Goal: Task Accomplishment & Management: Complete application form

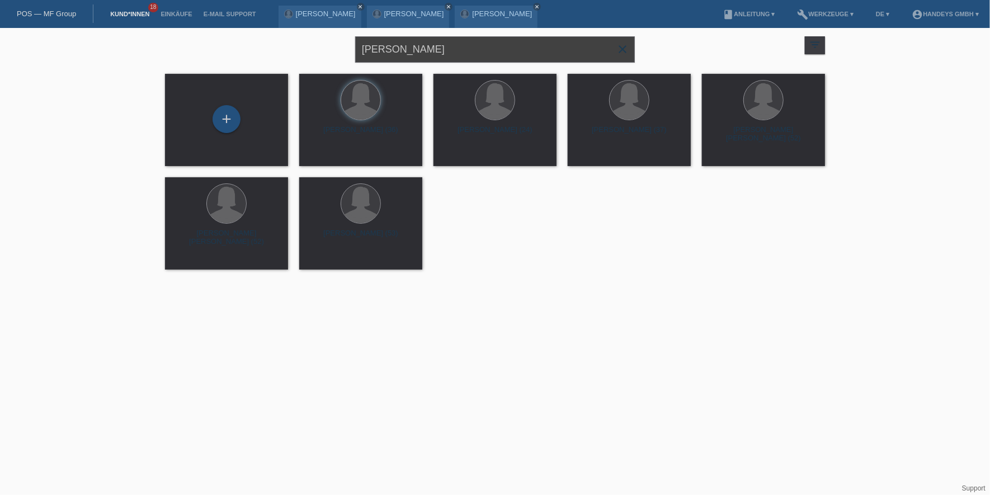
drag, startPoint x: 410, startPoint y: 52, endPoint x: 305, endPoint y: 55, distance: 104.6
click at [305, 55] on div "fellmann claudia close filter_list view_module Alle Kund*innen anzeigen star Ma…" at bounding box center [494, 48] width 671 height 40
click at [221, 121] on div "+" at bounding box center [226, 119] width 28 height 28
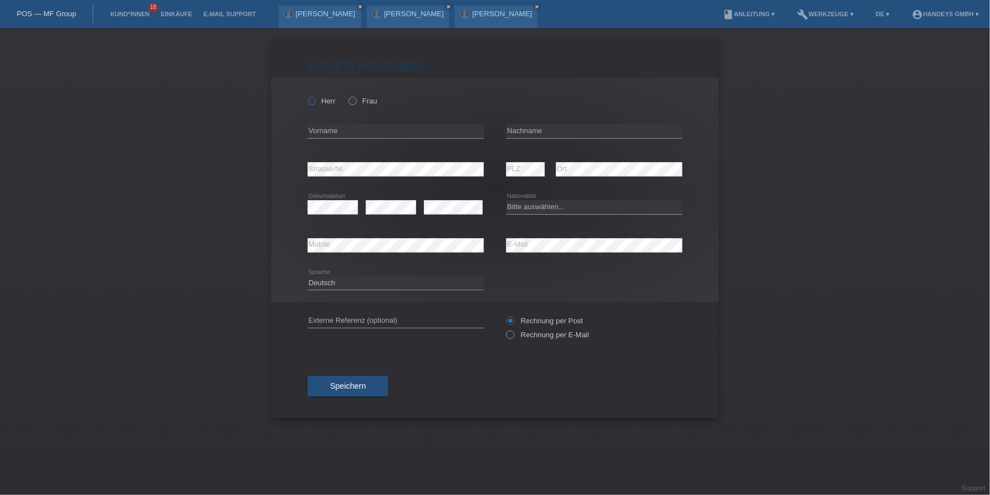
click at [306, 95] on icon at bounding box center [306, 95] width 0 height 0
click at [308, 98] on input "Herr" at bounding box center [311, 100] width 7 height 7
radio input "true"
click at [335, 128] on input "text" at bounding box center [396, 131] width 176 height 14
type input "Hadriel Salomao"
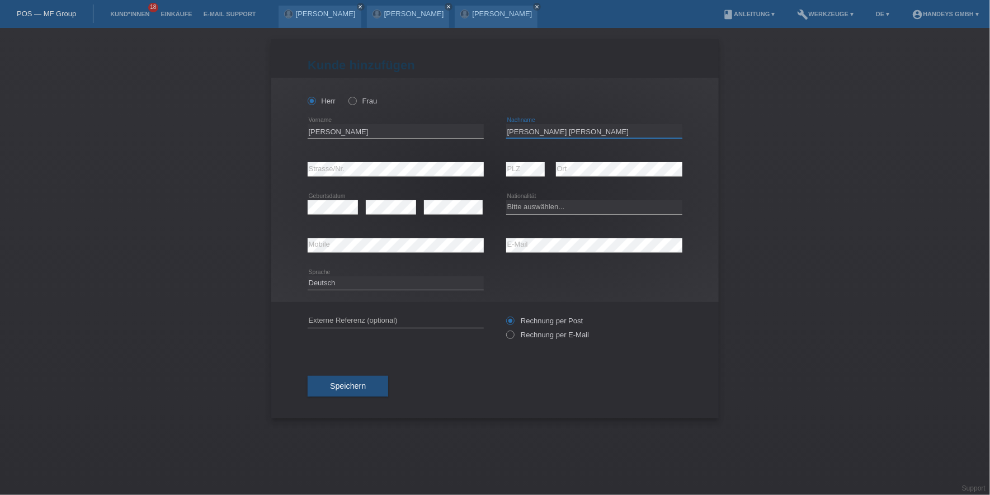
type input "[PERSON_NAME] [PERSON_NAME]"
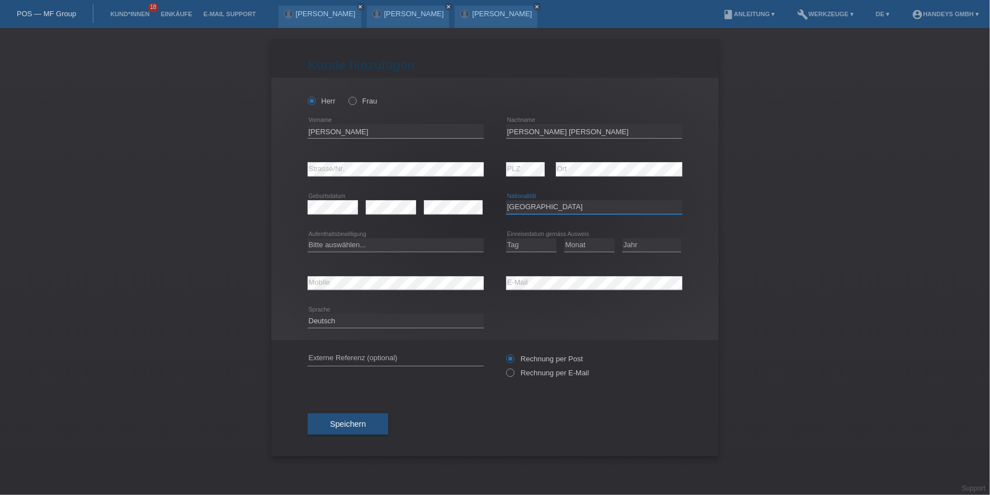
click at [562, 211] on select "Bitte auswählen... Schweiz Deutschland Liechtenstein Österreich ------------ Af…" at bounding box center [594, 206] width 176 height 13
select select "PT"
click at [506, 200] on select "Bitte auswählen... Schweiz Deutschland Liechtenstein Österreich ------------ Af…" at bounding box center [594, 206] width 176 height 13
click at [394, 250] on select "Bitte auswählen... C B B - Flüchtlingsstatus Andere" at bounding box center [396, 244] width 176 height 13
select select "C"
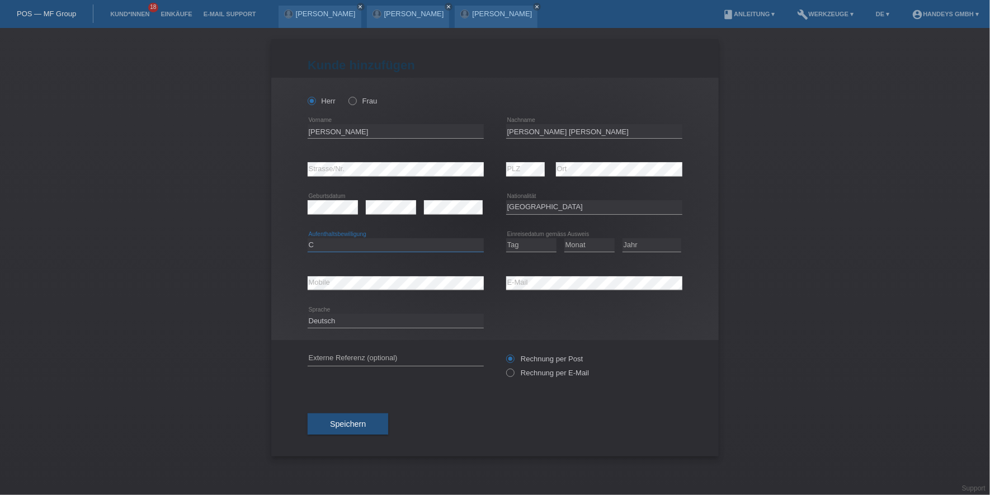
click at [308, 238] on select "Bitte auswählen... C B B - Flüchtlingsstatus Andere" at bounding box center [396, 244] width 176 height 13
click at [527, 239] on select "Tag 01 02 03 04 05 06 07 08 09 10 11" at bounding box center [531, 244] width 50 height 13
select select "01"
click at [506, 238] on select "Tag 01 02 03 04 05 06 07 08 09 10 11" at bounding box center [531, 244] width 50 height 13
click at [586, 245] on select "Monat 01 02 03 04 05 06 07 08 09 10 11" at bounding box center [589, 244] width 50 height 13
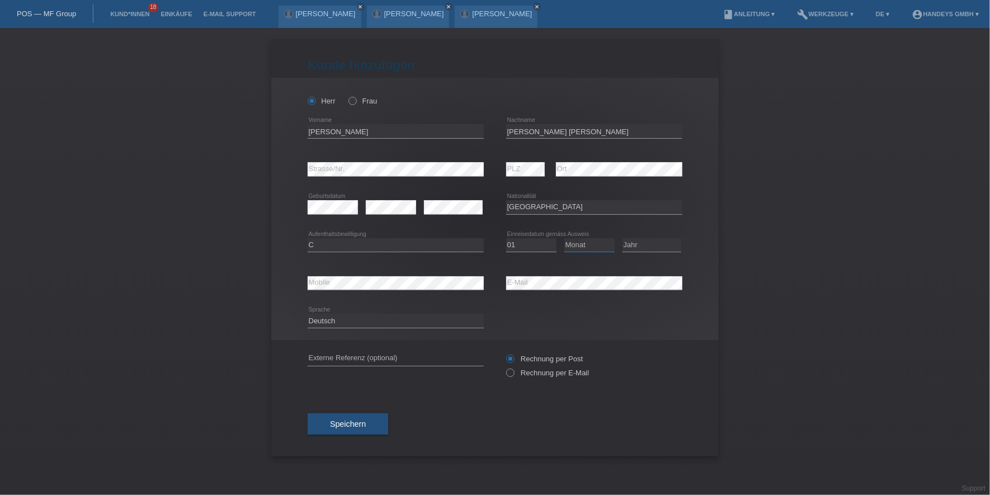
select select "08"
click at [564, 238] on select "Monat 01 02 03 04 05 06 07 08 09 10 11" at bounding box center [589, 244] width 50 height 13
click at [637, 242] on select "Jahr 2025 2024 2023 2022 2021 2020 2019 2018 2017 2016 2015 2014 2013 2012 2011…" at bounding box center [651, 244] width 59 height 13
select select "2013"
click at [622, 238] on select "Jahr 2025 2024 2023 2022 2021 2020 2019 2018 2017 2016 2015 2014 2013 2012 2011…" at bounding box center [651, 244] width 59 height 13
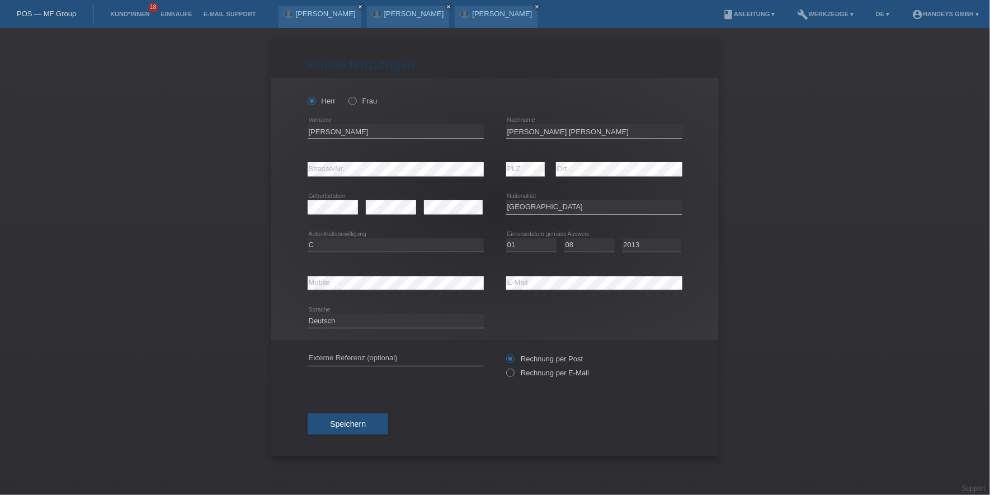
click at [320, 272] on div "error Mobile" at bounding box center [396, 283] width 176 height 38
click at [321, 353] on input "text" at bounding box center [396, 359] width 176 height 14
type input "DERYA"
click at [358, 414] on button "Speichern" at bounding box center [348, 423] width 81 height 21
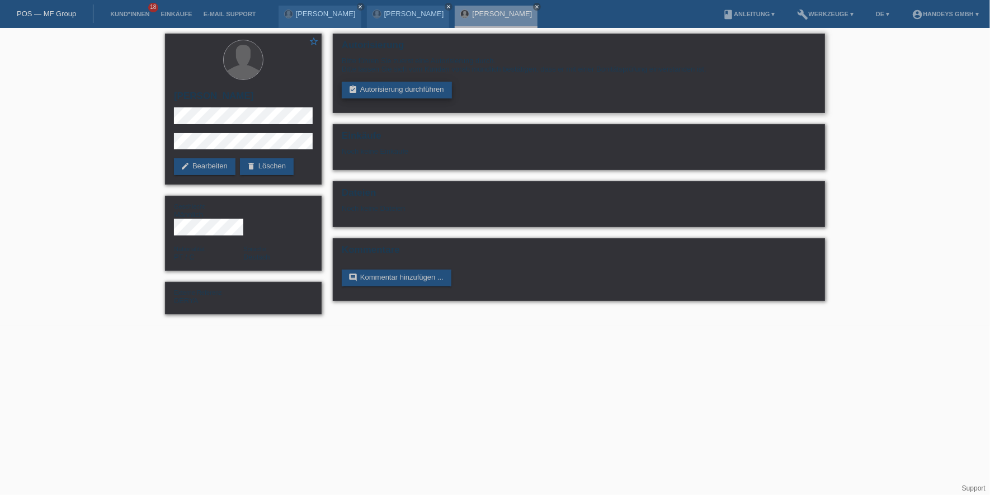
click at [379, 86] on link "assignment_turned_in Autorisierung durchführen" at bounding box center [397, 90] width 110 height 17
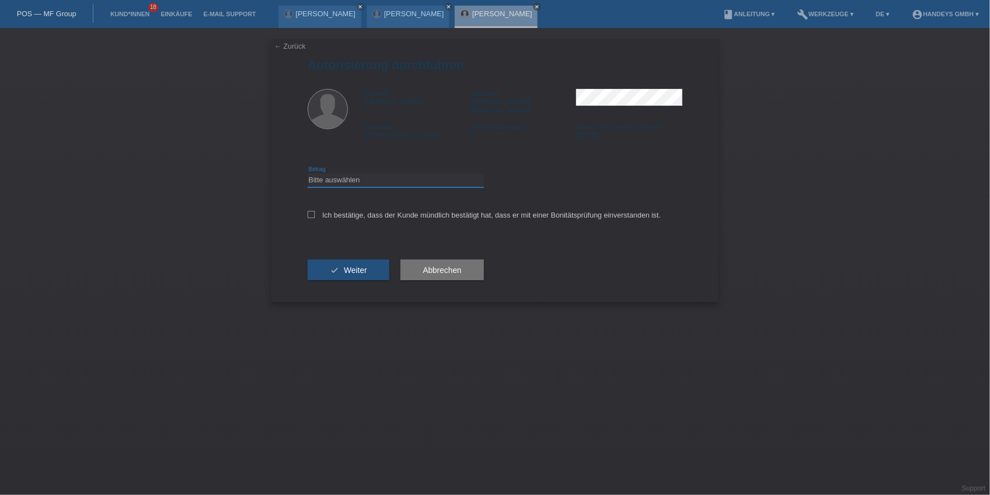
click at [431, 175] on select "Bitte auswählen CHF 1.00 - CHF 499.00 CHF 500.00 - CHF 1'999.00 CHF 2'000.00 - …" at bounding box center [396, 179] width 176 height 13
click at [385, 238] on div "check Weiter" at bounding box center [349, 270] width 82 height 65
click at [369, 213] on div "Ich bestätige, dass der Kunde mündlich bestätigt hat, dass er mit einer Bonität…" at bounding box center [495, 219] width 375 height 38
click at [375, 211] on label "Ich bestätige, dass der Kunde mündlich bestätigt hat, dass er mit einer Bonität…" at bounding box center [484, 215] width 353 height 8
click at [315, 211] on input "Ich bestätige, dass der Kunde mündlich bestätigt hat, dass er mit einer Bonität…" at bounding box center [311, 214] width 7 height 7
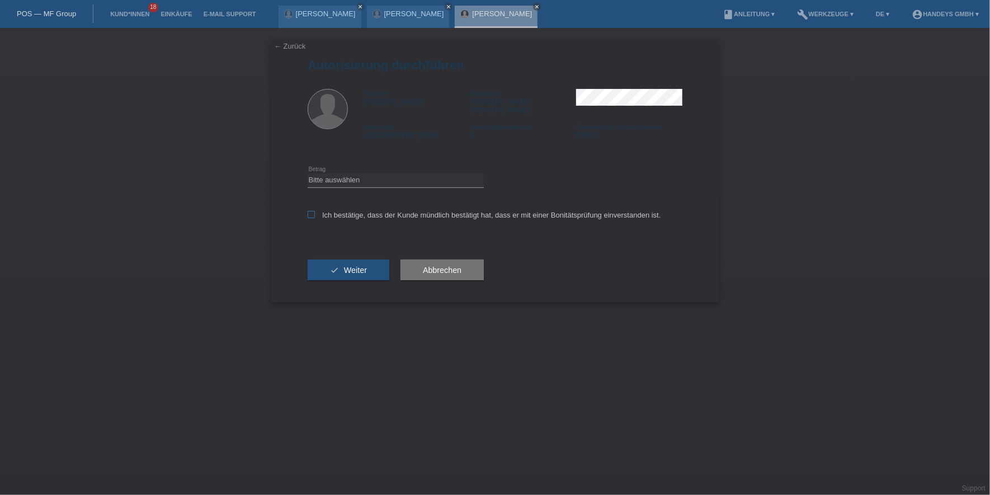
checkbox input "true"
click at [352, 266] on span "Weiter" at bounding box center [355, 270] width 23 height 9
click at [382, 173] on select "Bitte auswählen CHF 1.00 - CHF 499.00 CHF 500.00 - CHF 1'999.00 CHF 2'000.00 - …" at bounding box center [396, 179] width 176 height 13
select select "3"
click at [308, 173] on select "Bitte auswählen CHF 1.00 - CHF 499.00 CHF 500.00 - CHF 1'999.00 CHF 2'000.00 - …" at bounding box center [396, 179] width 176 height 13
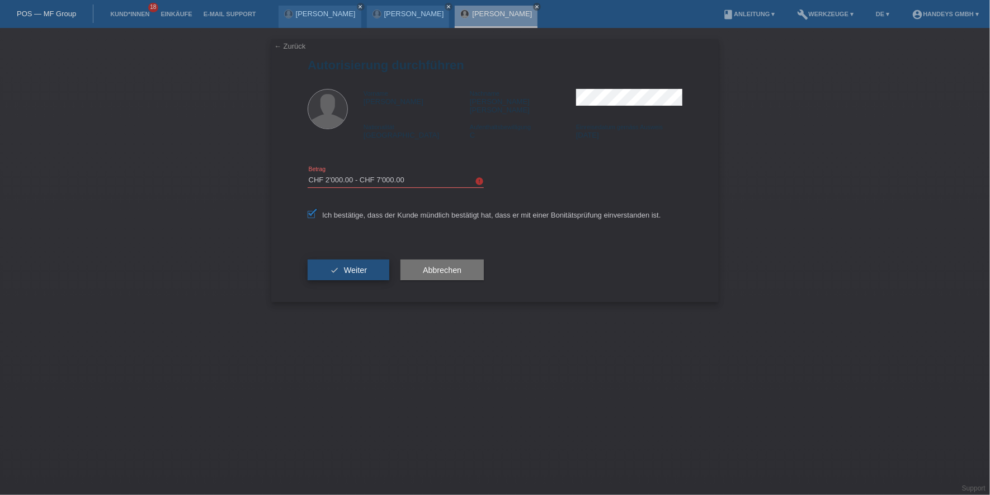
click at [339, 266] on button "check Weiter" at bounding box center [349, 269] width 82 height 21
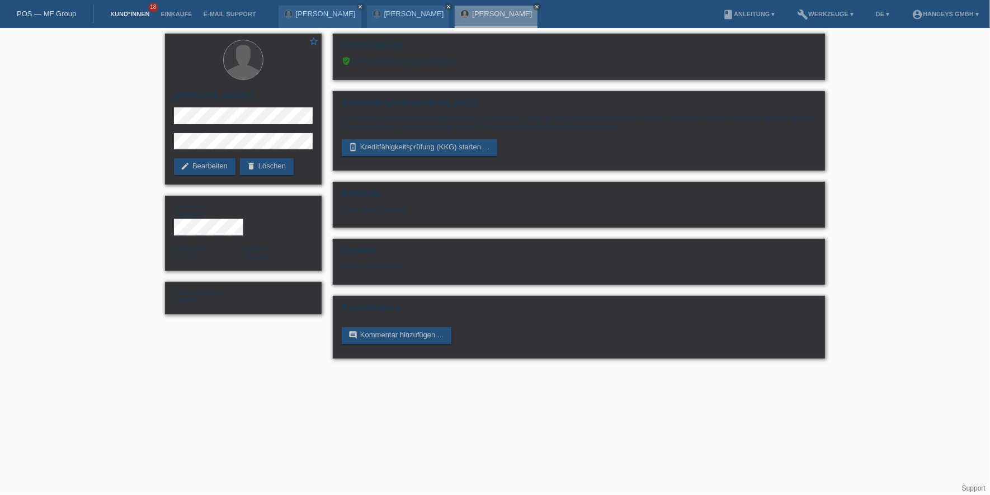
click at [135, 13] on link "Kund*innen" at bounding box center [130, 14] width 50 height 7
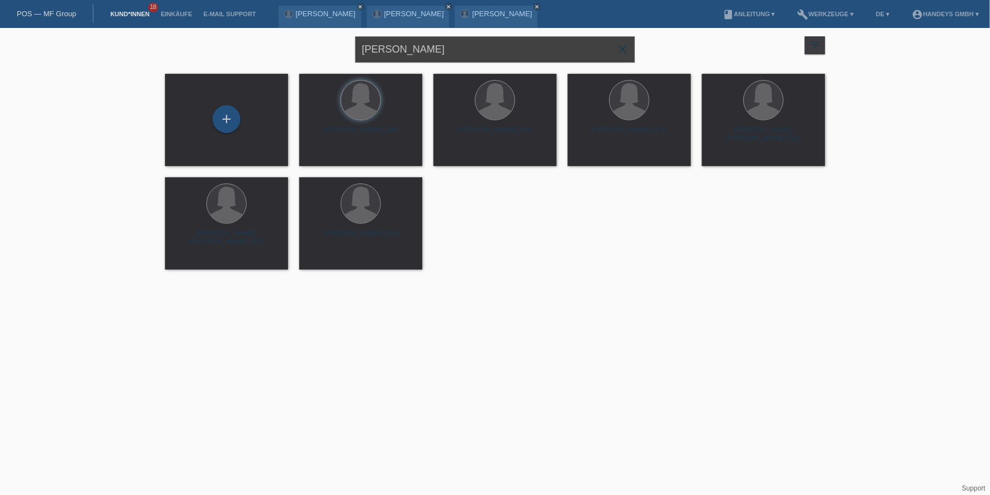
drag, startPoint x: 452, startPoint y: 55, endPoint x: 308, endPoint y: 41, distance: 144.4
click at [309, 41] on div "fellmann claudia close filter_list view_module Alle Kund*innen anzeigen star Ma…" at bounding box center [494, 48] width 671 height 40
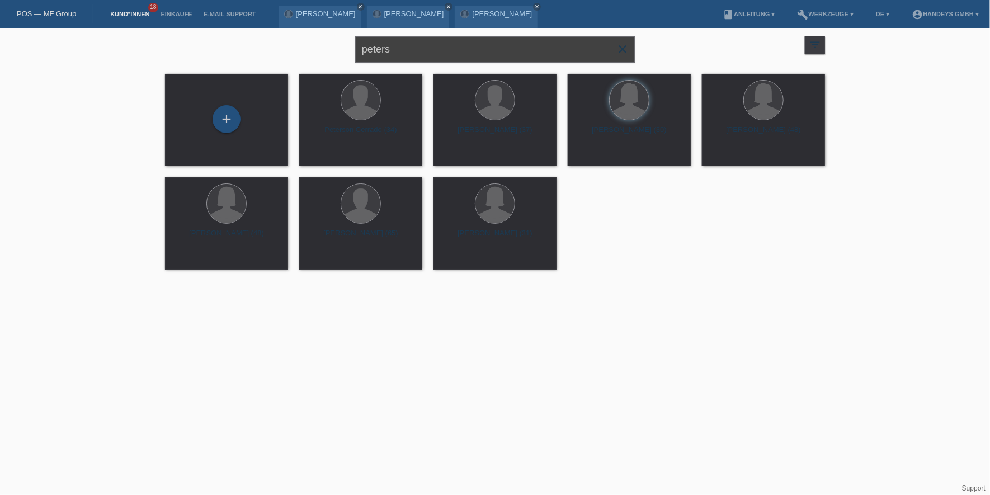
drag, startPoint x: 417, startPoint y: 51, endPoint x: 208, endPoint y: 34, distance: 209.8
click at [188, 28] on body "POS — MF Group Kund*innen 18 Einkäufe E-Mail Support Claudia Fellmann close clo…" at bounding box center [495, 151] width 990 height 247
type input "ludmila"
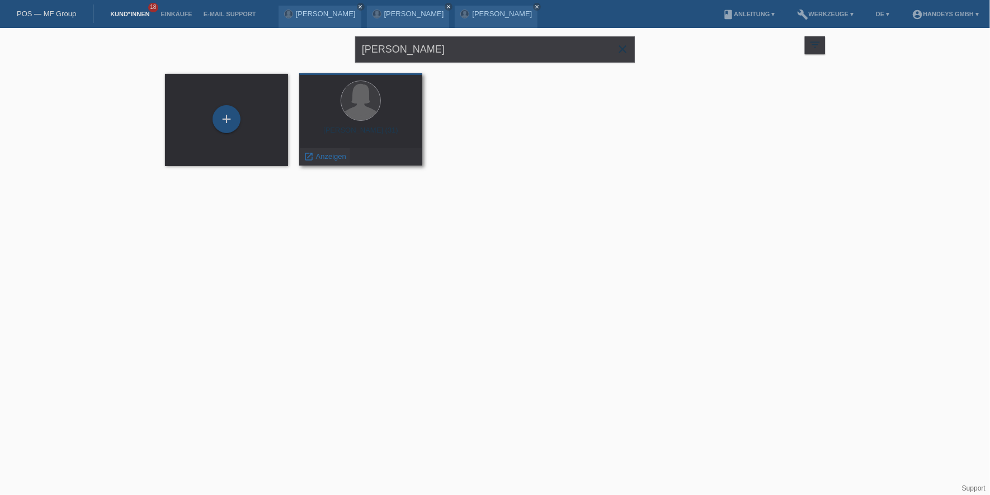
click at [319, 158] on span "Anzeigen" at bounding box center [331, 156] width 30 height 8
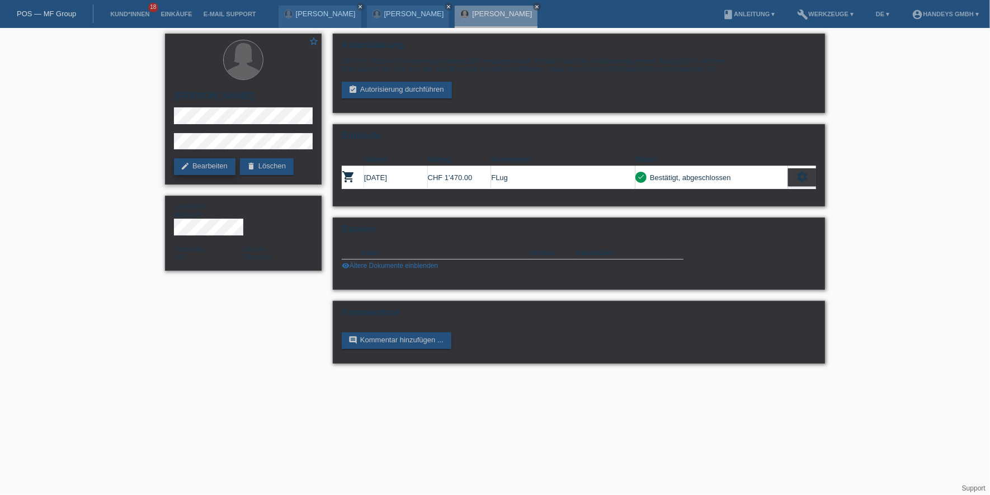
click at [214, 170] on link "edit Bearbeiten" at bounding box center [205, 166] width 62 height 17
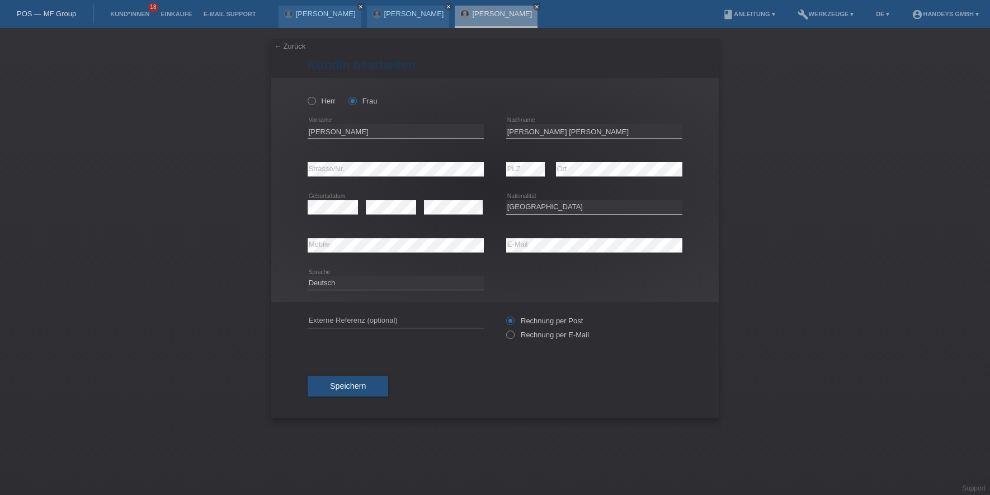
select select "CH"
click at [367, 319] on input "text" at bounding box center [396, 321] width 176 height 14
type input "DERYA"
click at [353, 385] on span "Speichern" at bounding box center [348, 385] width 36 height 9
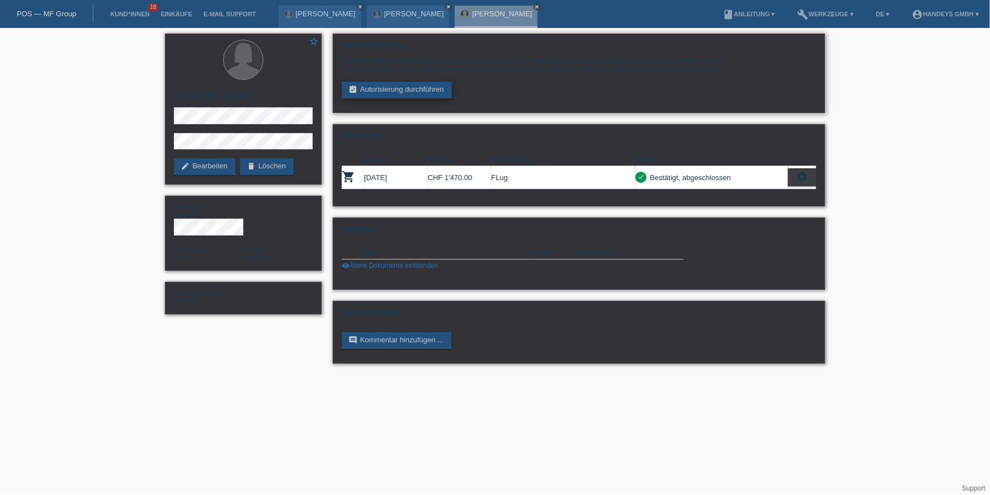
click at [361, 83] on link "assignment_turned_in Autorisierung durchführen" at bounding box center [397, 90] width 110 height 17
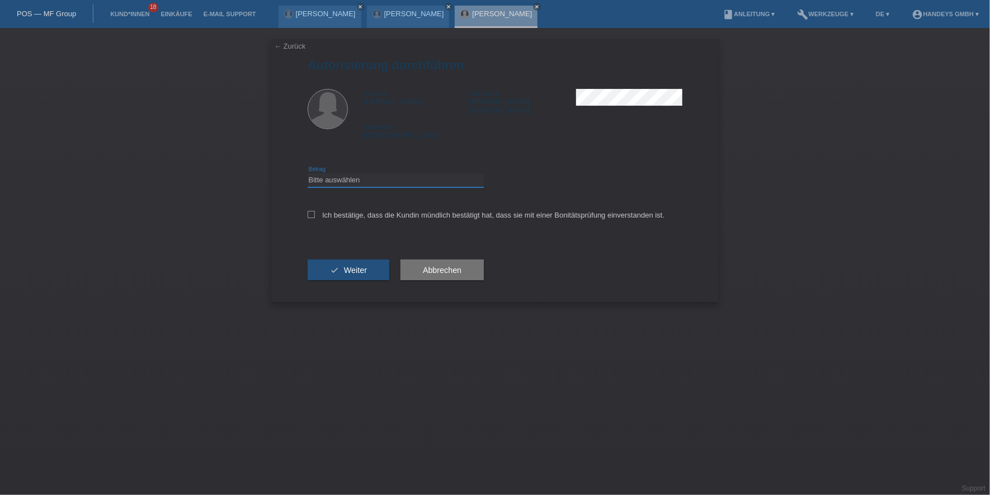
click at [386, 173] on select "Bitte auswählen CHF 1.00 - CHF 499.00 CHF 500.00 - CHF 1'999.00 CHF 2'000.00 - …" at bounding box center [396, 179] width 176 height 13
click at [399, 238] on div "check Weiter Abbrechen" at bounding box center [495, 270] width 375 height 65
click at [365, 173] on select "Bitte auswählen CHF 1.00 - CHF 499.00 CHF 500.00 - CHF 1'999.00 CHF 2'000.00 - …" at bounding box center [396, 179] width 176 height 13
select select "3"
click at [308, 173] on select "Bitte auswählen CHF 1.00 - CHF 499.00 CHF 500.00 - CHF 1'999.00 CHF 2'000.00 - …" at bounding box center [396, 179] width 176 height 13
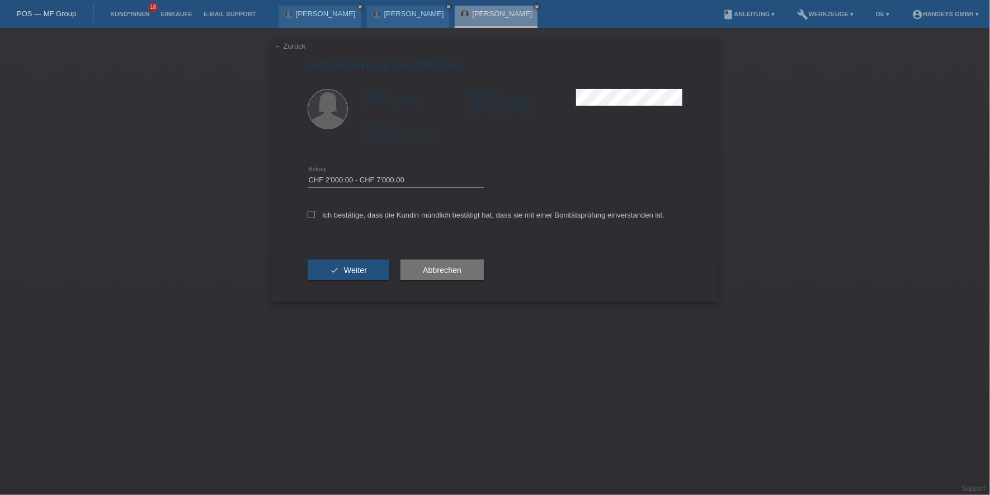
click at [379, 227] on div "Ich bestätige, dass die Kundin mündlich bestätigt hat, dass sie mit einer Bonit…" at bounding box center [495, 219] width 375 height 38
click at [357, 211] on div "Ich bestätige, dass die Kundin mündlich bestätigt hat, dass sie mit einer Bonit…" at bounding box center [495, 219] width 375 height 38
click at [340, 211] on label "Ich bestätige, dass die Kundin mündlich bestätigt hat, dass sie mit einer Bonit…" at bounding box center [486, 215] width 357 height 8
click at [315, 211] on input "Ich bestätige, dass die Kundin mündlich bestätigt hat, dass sie mit einer Bonit…" at bounding box center [311, 214] width 7 height 7
checkbox input "true"
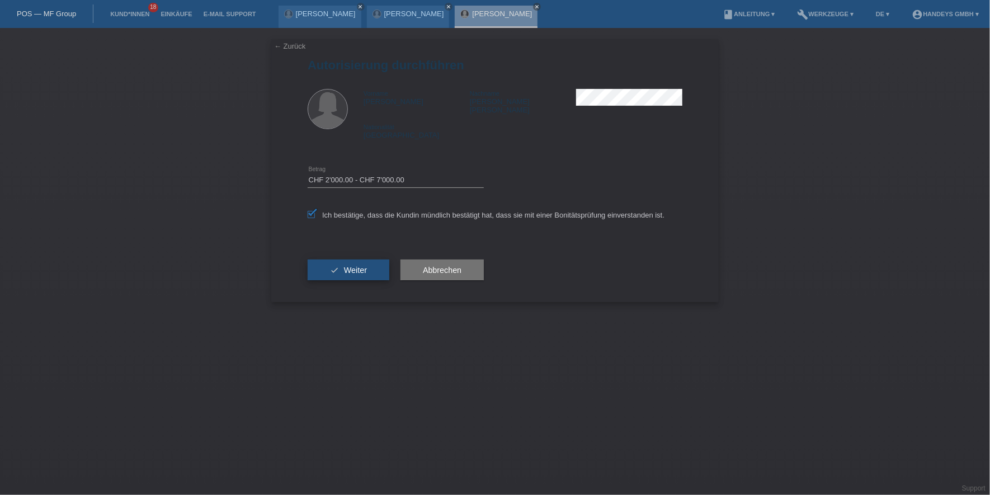
click at [327, 259] on button "check Weiter" at bounding box center [349, 269] width 82 height 21
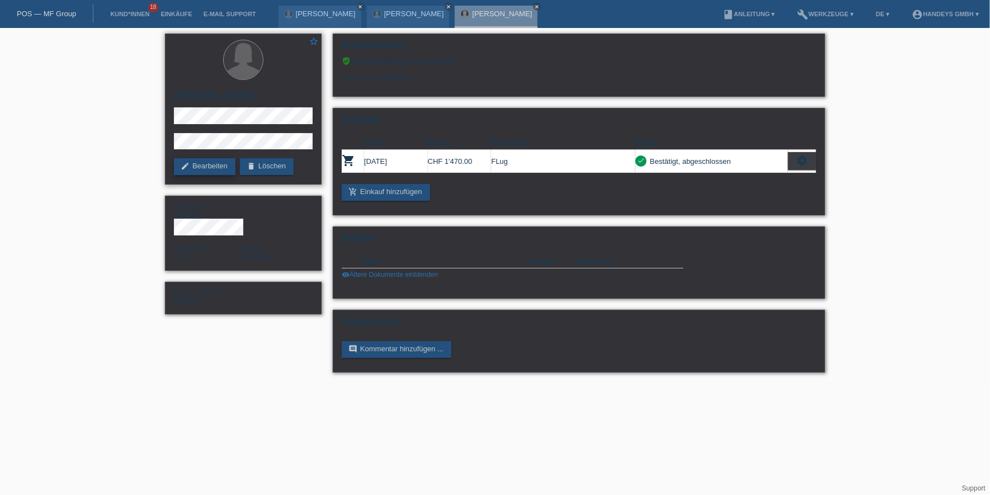
click at [183, 165] on icon "edit" at bounding box center [185, 166] width 9 height 9
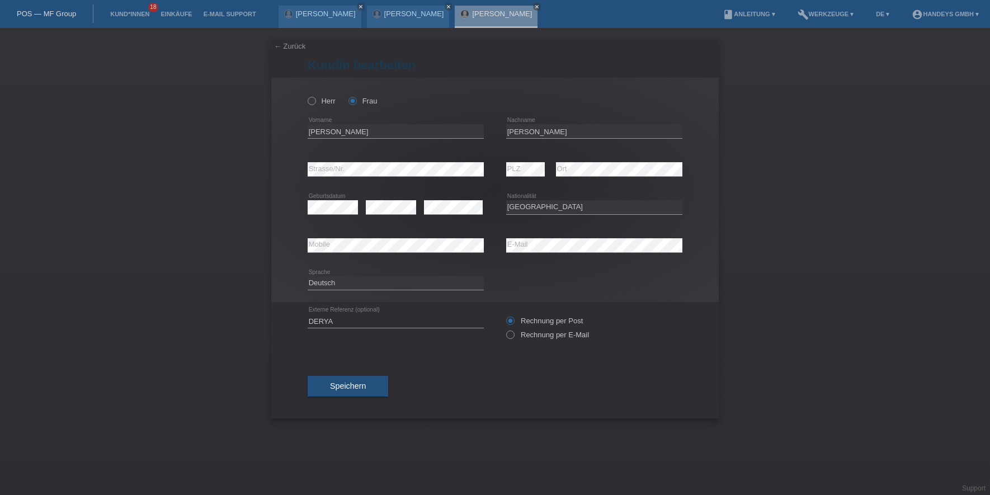
select select "CH"
click at [318, 134] on input "[PERSON_NAME]" at bounding box center [396, 131] width 176 height 14
click at [318, 134] on input "Ludmila" at bounding box center [396, 131] width 176 height 14
drag, startPoint x: 571, startPoint y: 133, endPoint x: 485, endPoint y: 133, distance: 85.5
click at [485, 133] on div "Ludmila error Vorname Peters Coelho error Nachname" at bounding box center [495, 131] width 375 height 38
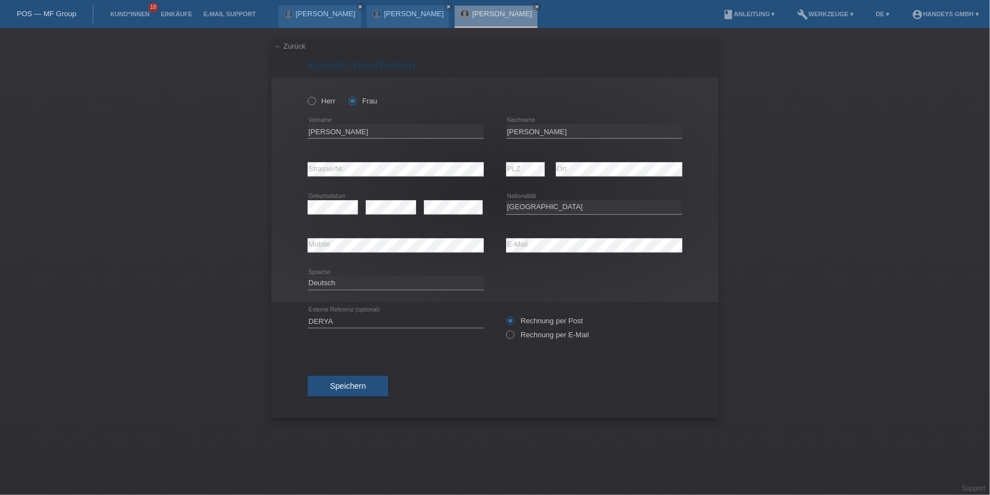
drag, startPoint x: 943, startPoint y: 276, endPoint x: 987, endPoint y: 276, distance: 44.2
click at [944, 276] on div "← Zurück Kundin bearbeiten Herr Frau Ludmila error Vorname PLZ" at bounding box center [495, 261] width 990 height 467
click at [488, 249] on div "error Mobile error E-Mail" at bounding box center [495, 245] width 375 height 38
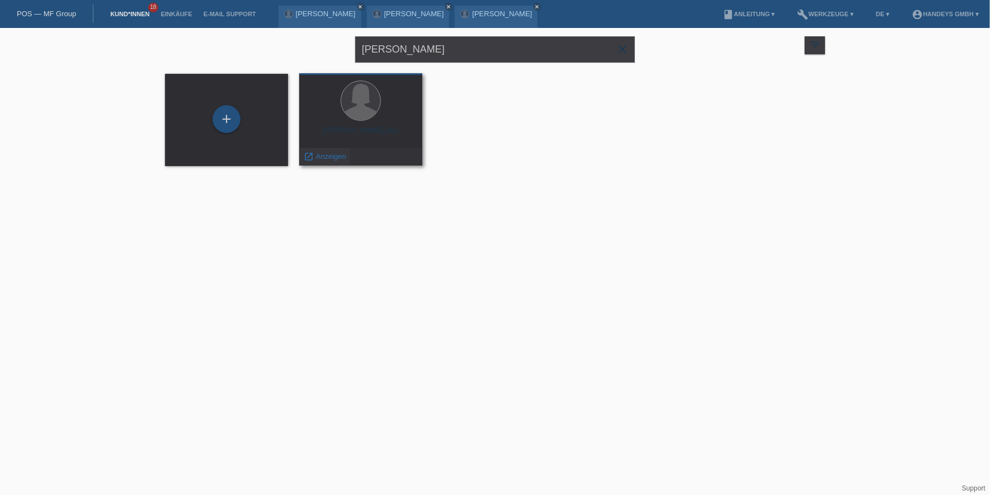
click at [319, 154] on span "Anzeigen" at bounding box center [331, 156] width 30 height 8
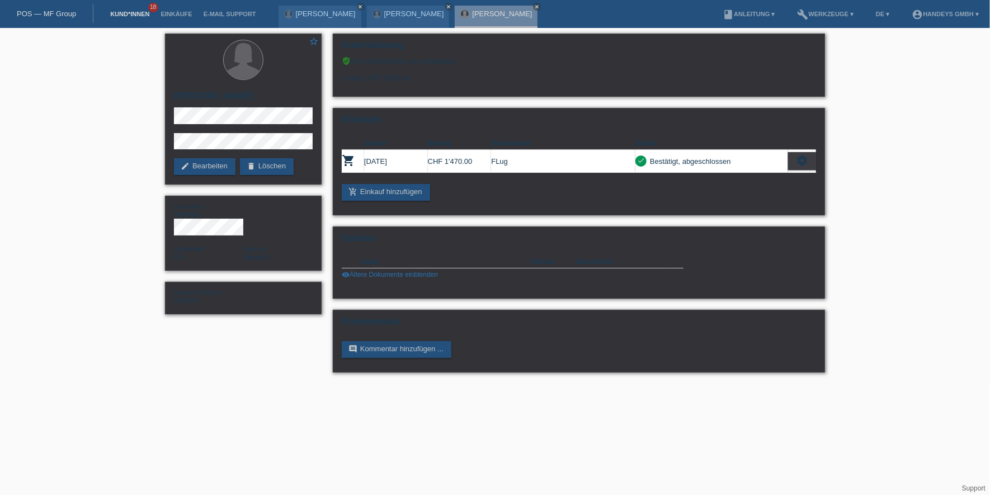
click at [117, 11] on link "Kund*innen" at bounding box center [130, 14] width 50 height 7
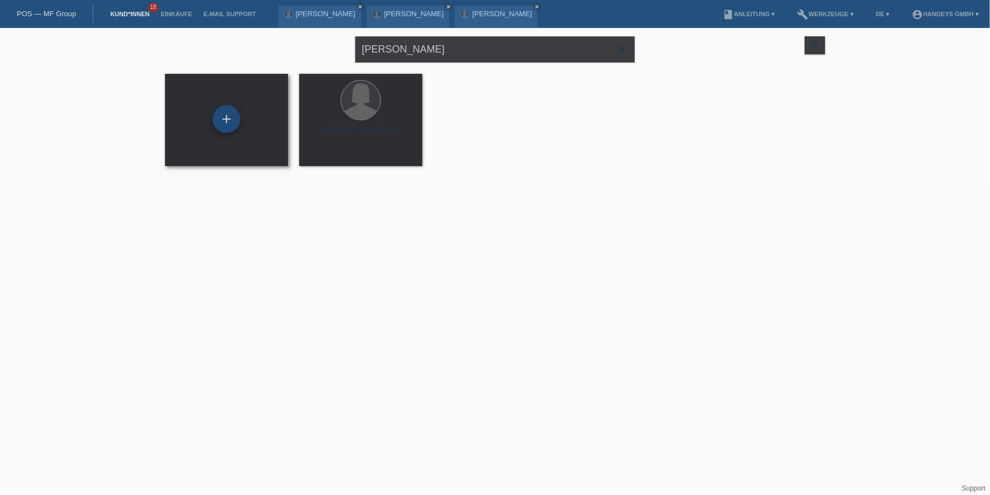
click at [225, 119] on div "+" at bounding box center [226, 119] width 28 height 28
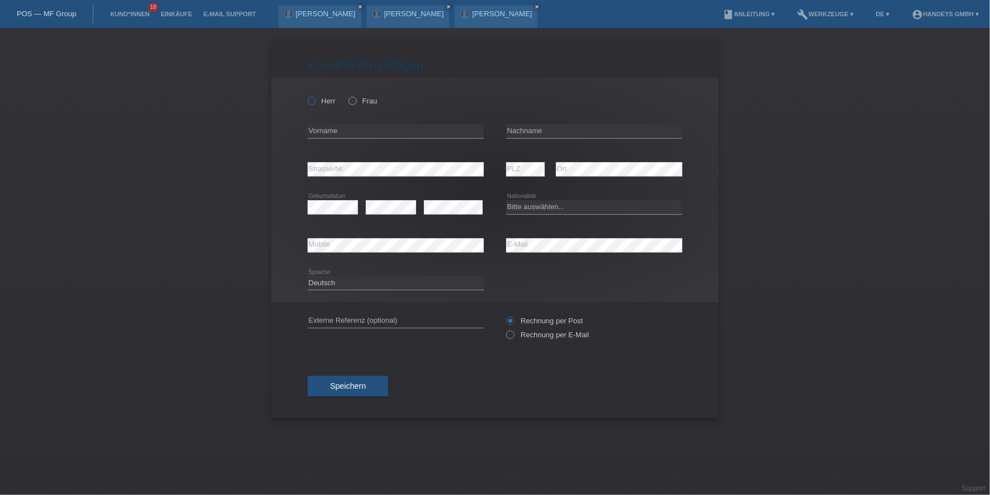
click at [328, 101] on label "Herr" at bounding box center [322, 101] width 28 height 8
click at [315, 101] on input "Herr" at bounding box center [311, 100] width 7 height 7
radio input "true"
click at [361, 137] on div "error Vorname" at bounding box center [396, 131] width 176 height 15
type input "N"
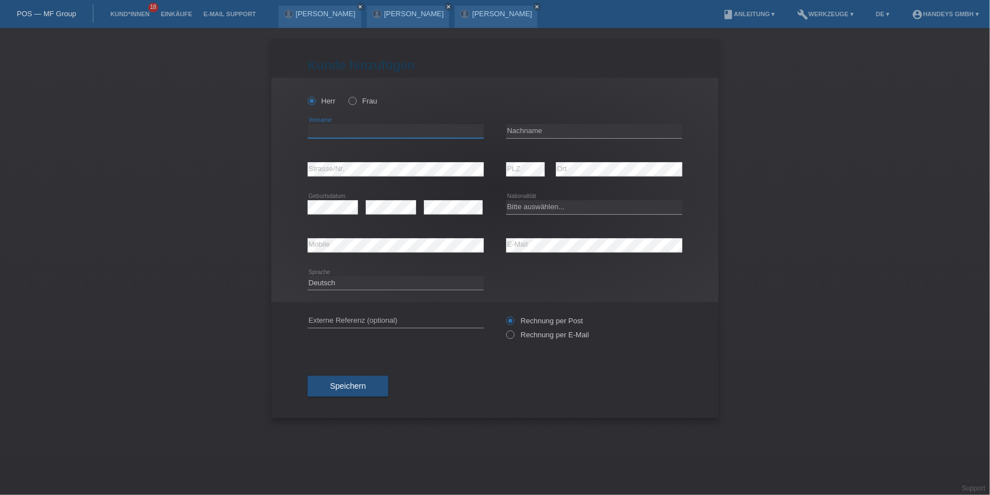
type input "b"
type input "[PERSON_NAME]"
type input "Stalder"
click at [571, 204] on select "Bitte auswählen... Schweiz Deutschland Liechtenstein Österreich ------------ Af…" at bounding box center [594, 206] width 176 height 13
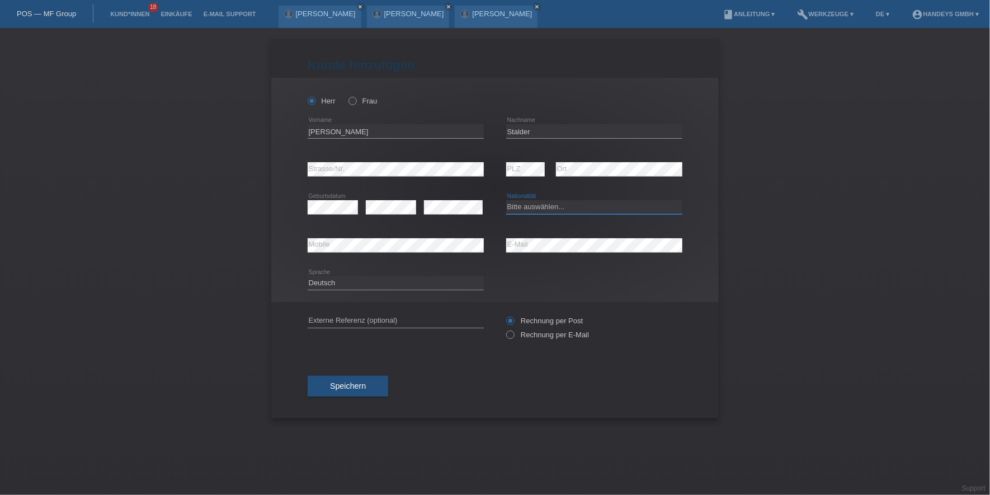
select select "CH"
click at [506, 200] on select "Bitte auswählen... Schweiz Deutschland Liechtenstein Österreich ------------ Af…" at bounding box center [594, 206] width 176 height 13
click at [398, 317] on input "text" at bounding box center [396, 321] width 176 height 14
type input "DERYA"
click at [353, 176] on icon at bounding box center [396, 176] width 176 height 1
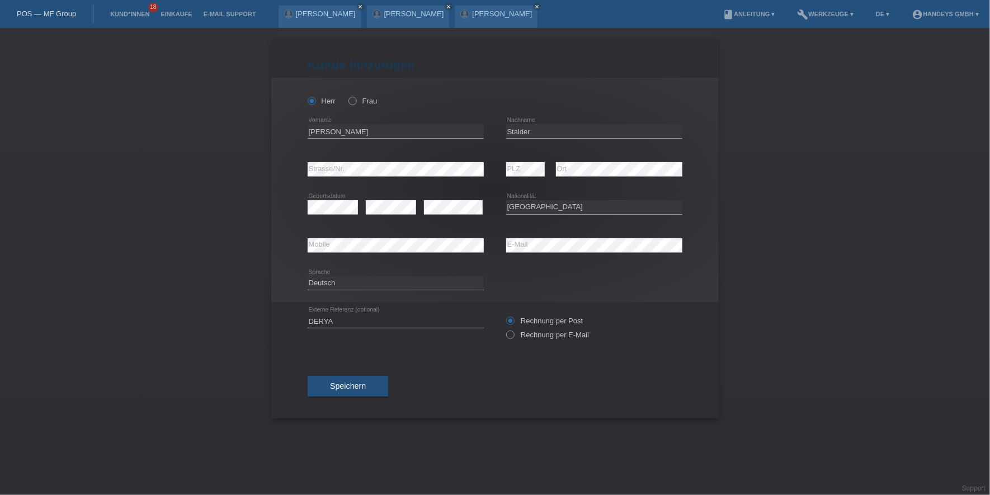
click at [194, 244] on div "Kund*in hinzufügen Kunde hinzufügen Kundin hinzufügen Herr Frau Benjamin error …" at bounding box center [495, 261] width 990 height 467
click at [344, 392] on button "Speichern" at bounding box center [348, 386] width 81 height 21
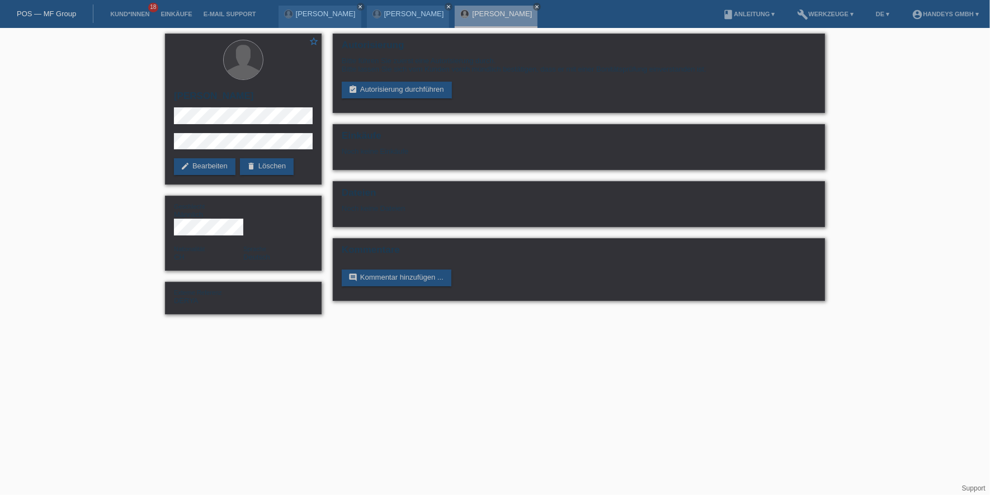
drag, startPoint x: 0, startPoint y: 0, endPoint x: 366, endPoint y: 387, distance: 532.7
click at [366, 325] on html "POS — MF Group Kund*innen 18 Einkäufe E-Mail Support Hadriel Salomao Oliveira P…" at bounding box center [495, 162] width 990 height 325
click at [402, 91] on link "assignment_turned_in Autorisierung durchführen" at bounding box center [397, 90] width 110 height 17
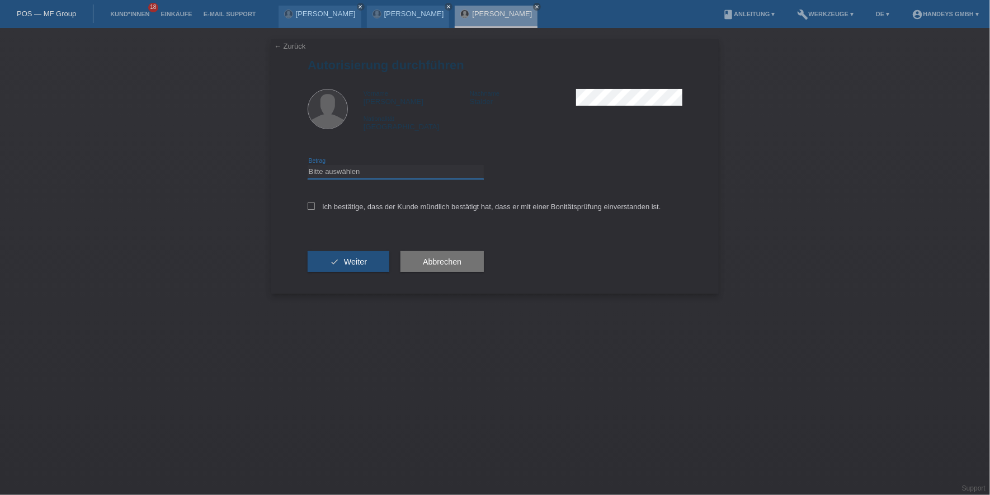
click at [391, 172] on select "Bitte auswählen CHF 1.00 - CHF 499.00 CHF 500.00 - CHF 1'999.00 CHF 2'000.00 - …" at bounding box center [396, 171] width 176 height 13
select select "3"
click at [308, 165] on select "Bitte auswählen CHF 1.00 - CHF 499.00 CHF 500.00 - CHF 1'999.00 CHF 2'000.00 - …" at bounding box center [396, 171] width 176 height 13
click at [318, 199] on div "Ich bestätige, dass der Kunde mündlich bestätigt hat, dass er mit einer Bonität…" at bounding box center [495, 210] width 375 height 38
click at [313, 205] on icon at bounding box center [311, 205] width 7 height 7
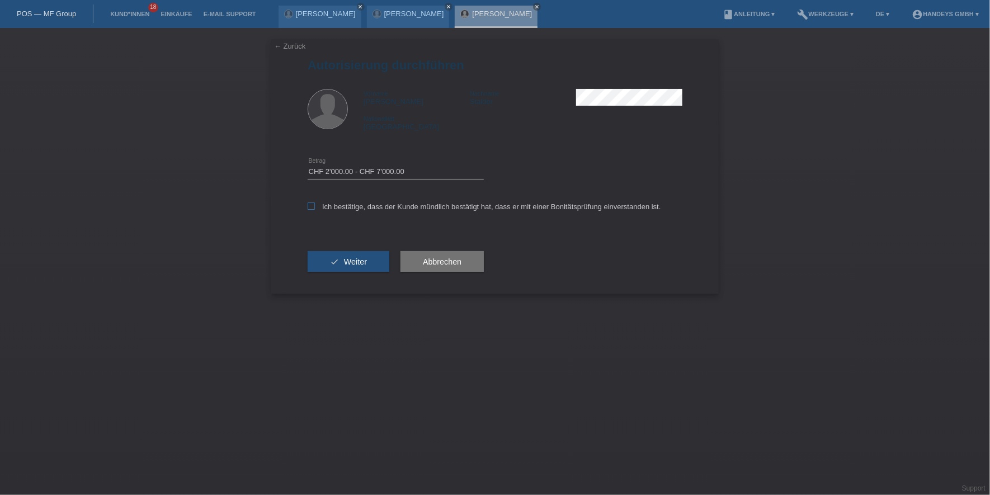
click at [313, 205] on input "Ich bestätige, dass der Kunde mündlich bestätigt hat, dass er mit einer Bonität…" at bounding box center [311, 205] width 7 height 7
checkbox input "true"
click at [347, 263] on span "Weiter" at bounding box center [355, 261] width 23 height 9
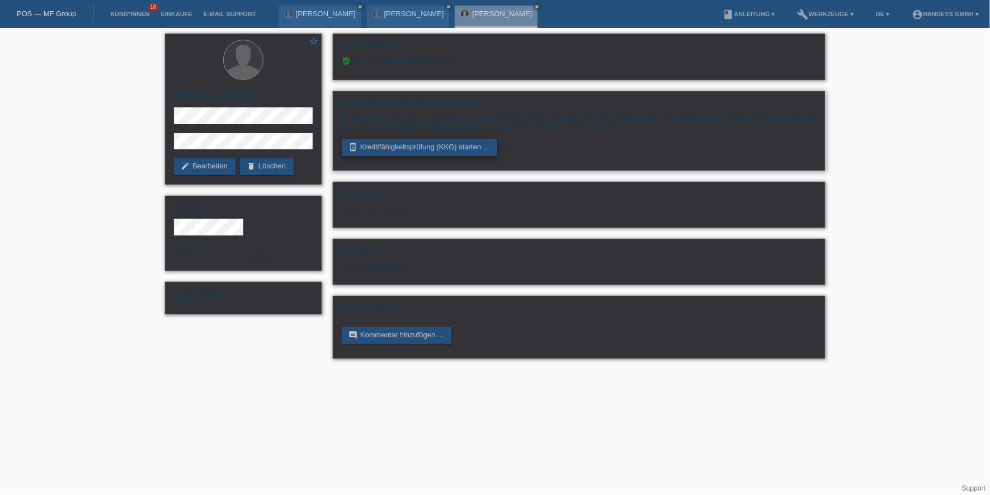
click at [384, 147] on link "perm_device_information Kreditfähigkeitsprüfung (KKG) starten ..." at bounding box center [419, 147] width 155 height 17
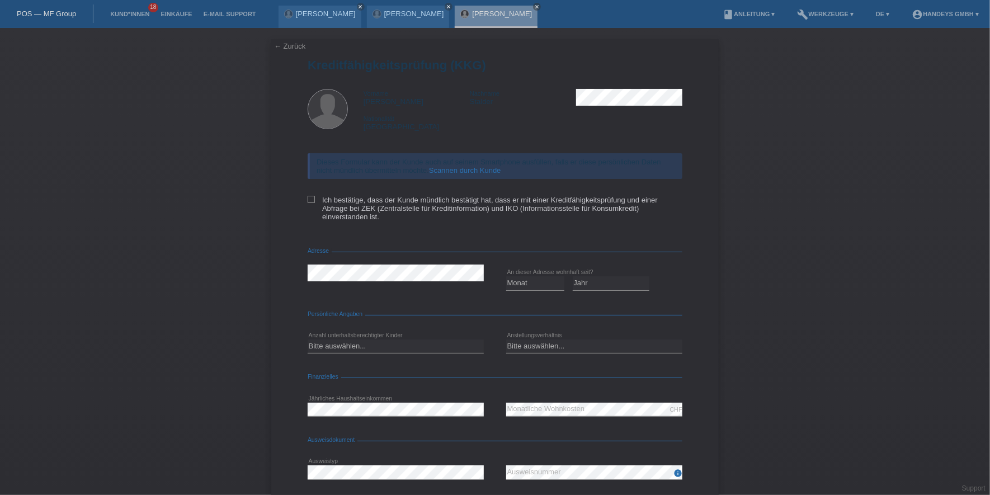
click at [475, 172] on link "Scannen durch Kunde" at bounding box center [465, 170] width 72 height 8
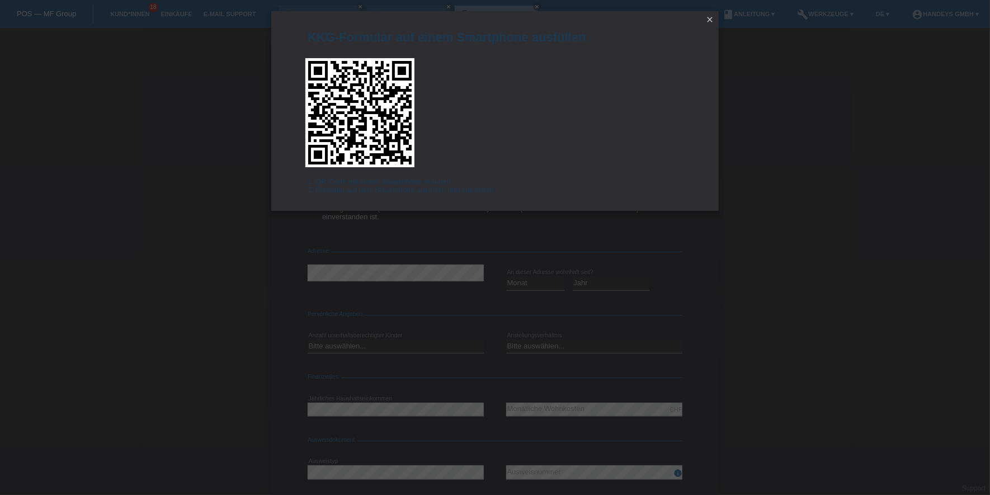
click at [707, 21] on icon "close" at bounding box center [709, 19] width 9 height 9
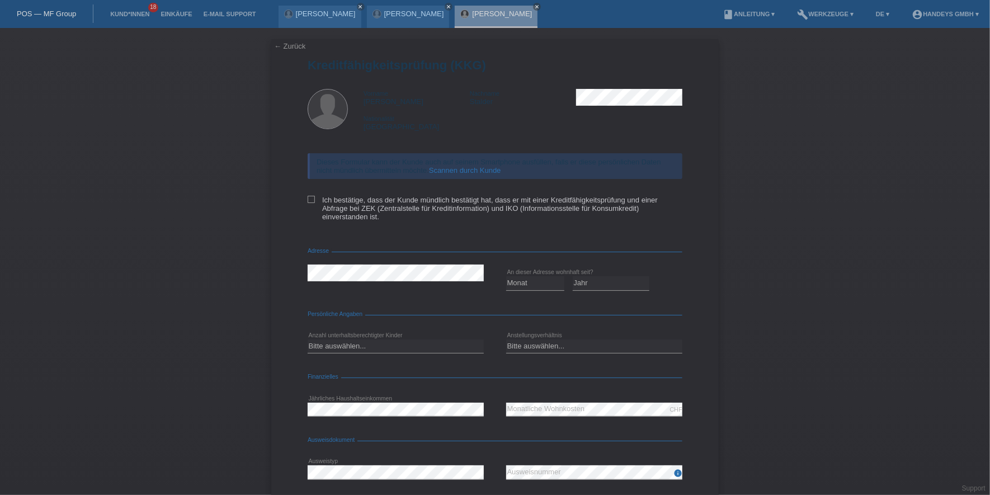
click at [291, 43] on link "← Zurück" at bounding box center [289, 46] width 31 height 8
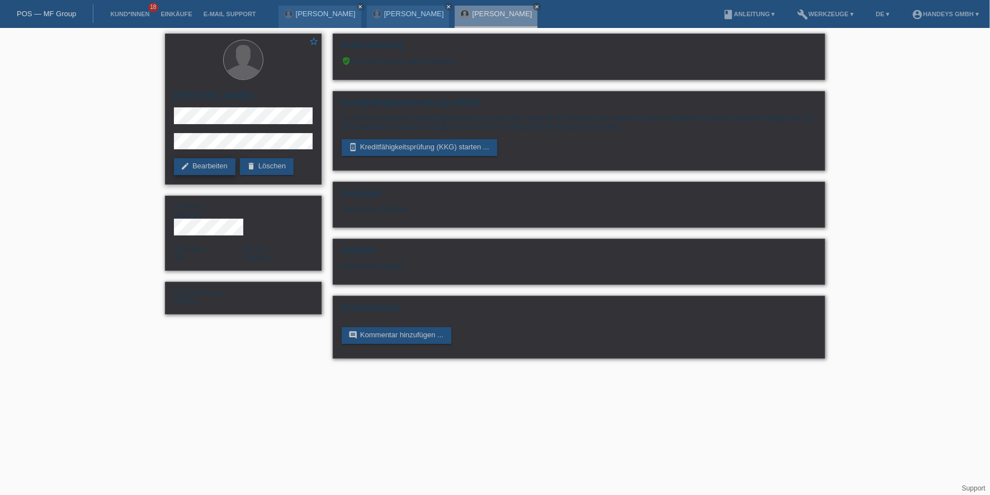
click at [193, 162] on link "edit Bearbeiten" at bounding box center [205, 166] width 62 height 17
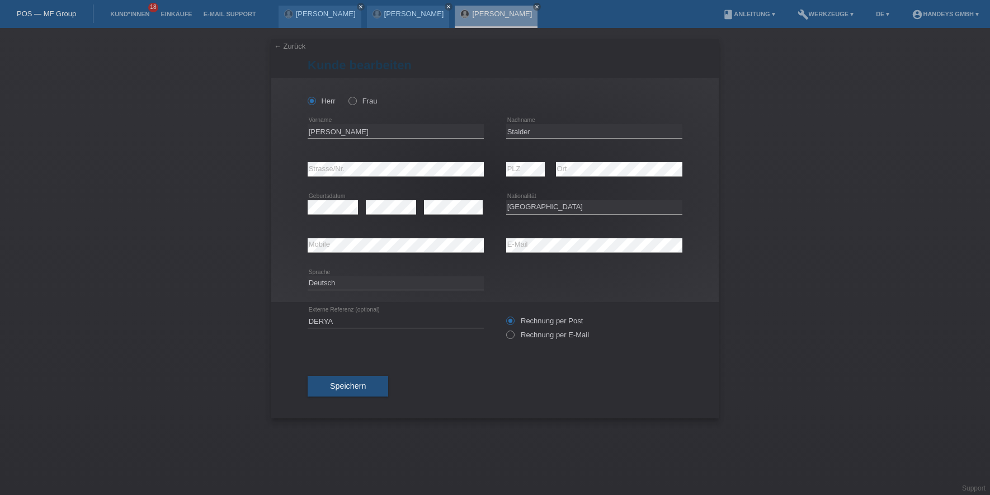
select select "CH"
click at [319, 125] on input "[PERSON_NAME]" at bounding box center [396, 131] width 176 height 14
click at [518, 124] on div "[PERSON_NAME] error Nachname" at bounding box center [594, 131] width 176 height 38
click at [518, 124] on input "Stalder" at bounding box center [594, 131] width 176 height 14
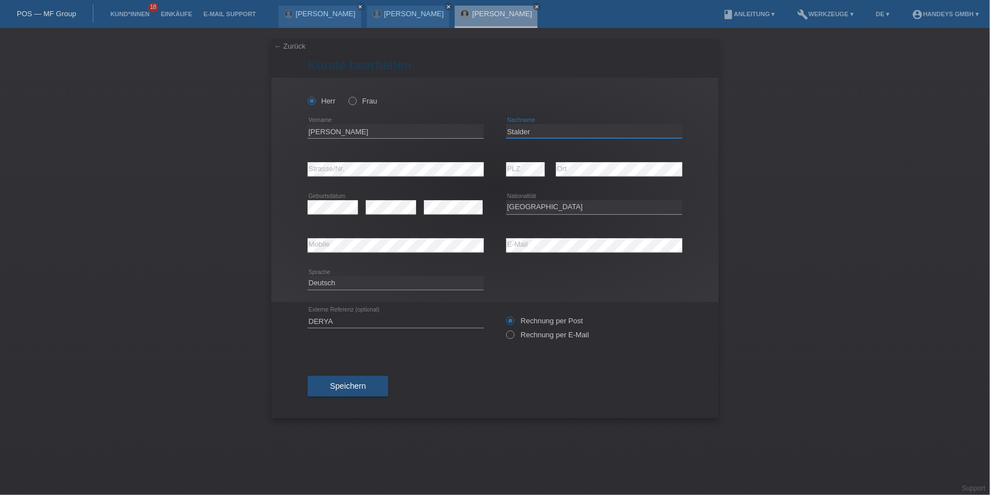
click at [518, 130] on input "Stalder" at bounding box center [594, 131] width 176 height 14
click at [636, 252] on div "error E-Mail" at bounding box center [594, 245] width 176 height 38
click at [493, 246] on div "error Mobile error E-Mail" at bounding box center [495, 245] width 375 height 38
click at [323, 251] on div "error Mobile" at bounding box center [396, 245] width 176 height 15
